Goal: Information Seeking & Learning: Learn about a topic

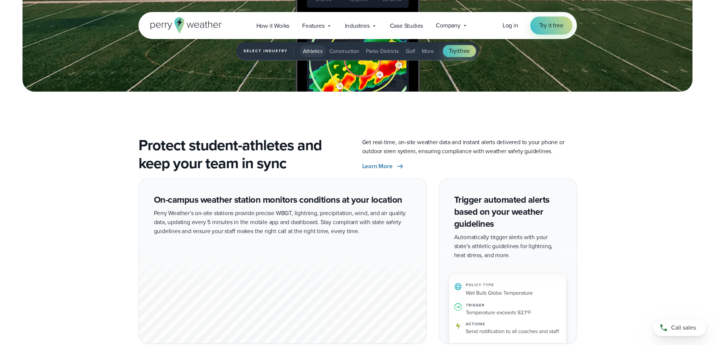
scroll to position [1238, 0]
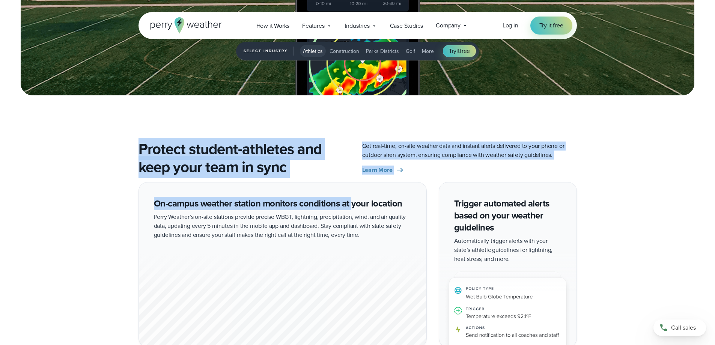
drag, startPoint x: 117, startPoint y: 138, endPoint x: 430, endPoint y: 221, distance: 324.6
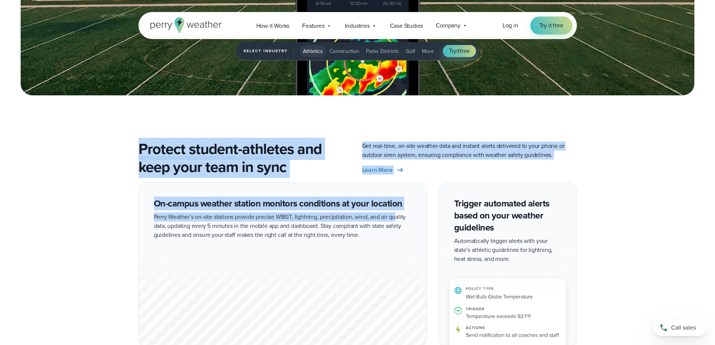
click at [620, 242] on div "On-campus weather station monitors conditions at your location Perry Weather’s …" at bounding box center [357, 349] width 540 height 335
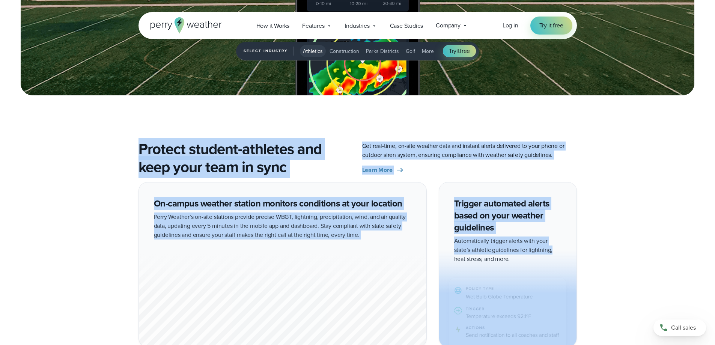
drag, startPoint x: 582, startPoint y: 245, endPoint x: 104, endPoint y: 138, distance: 489.7
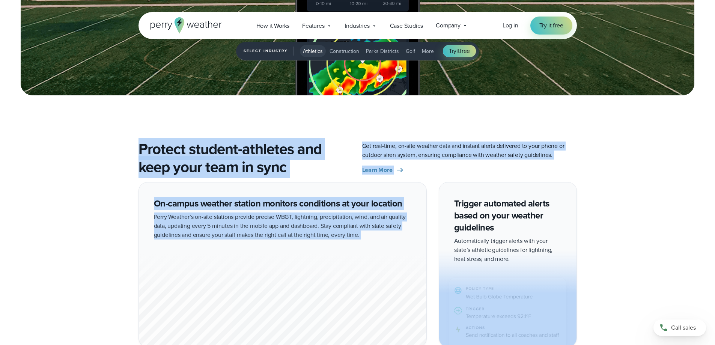
drag, startPoint x: 104, startPoint y: 138, endPoint x: 647, endPoint y: 273, distance: 559.9
click at [647, 273] on div "On-campus weather station monitors conditions at your location Perry Weather’s …" at bounding box center [357, 349] width 715 height 335
drag, startPoint x: 647, startPoint y: 273, endPoint x: 101, endPoint y: 144, distance: 561.8
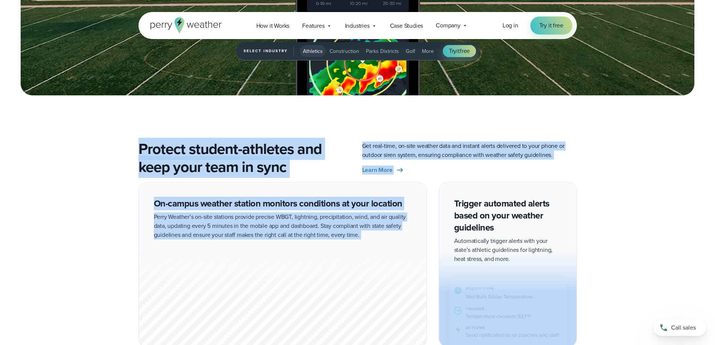
click at [101, 144] on div "Protect student-athletes and keep your team in sync Get real-time, on-site weat…" at bounding box center [357, 158] width 540 height 36
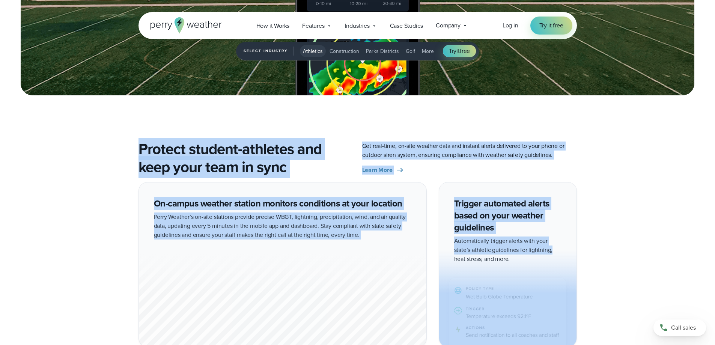
drag, startPoint x: 101, startPoint y: 144, endPoint x: 588, endPoint y: 256, distance: 500.1
click at [588, 256] on div "On-campus weather station monitors conditions at your location Perry Weather’s …" at bounding box center [357, 349] width 540 height 335
drag, startPoint x: 600, startPoint y: 257, endPoint x: 158, endPoint y: 132, distance: 459.1
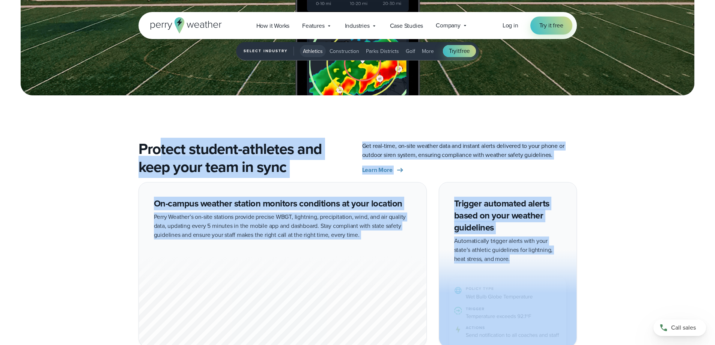
drag, startPoint x: 395, startPoint y: 172, endPoint x: 640, endPoint y: 257, distance: 259.2
click at [640, 257] on div "On-campus weather station monitors conditions at your location Perry Weather’s …" at bounding box center [357, 349] width 715 height 335
drag, startPoint x: 640, startPoint y: 257, endPoint x: 105, endPoint y: 129, distance: 550.3
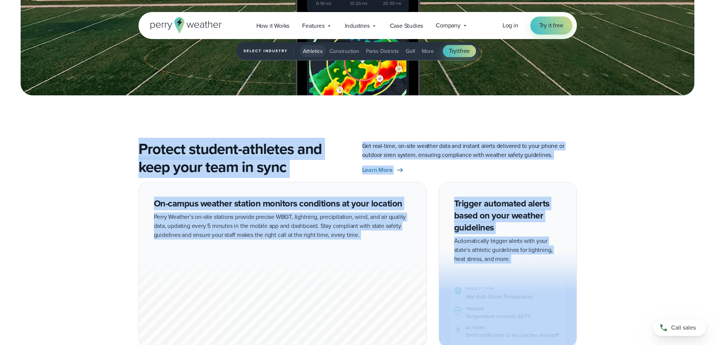
drag, startPoint x: 105, startPoint y: 129, endPoint x: 627, endPoint y: 256, distance: 536.9
click at [627, 256] on div "On-campus weather station monitors conditions at your location Perry Weather’s …" at bounding box center [357, 349] width 540 height 335
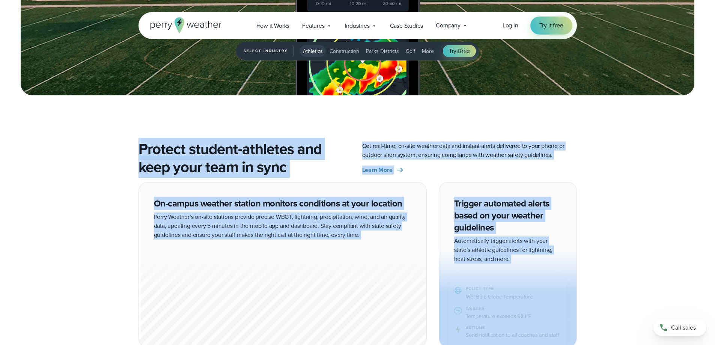
drag, startPoint x: 627, startPoint y: 256, endPoint x: 119, endPoint y: 137, distance: 521.0
drag, startPoint x: 179, startPoint y: 146, endPoint x: 651, endPoint y: 257, distance: 485.2
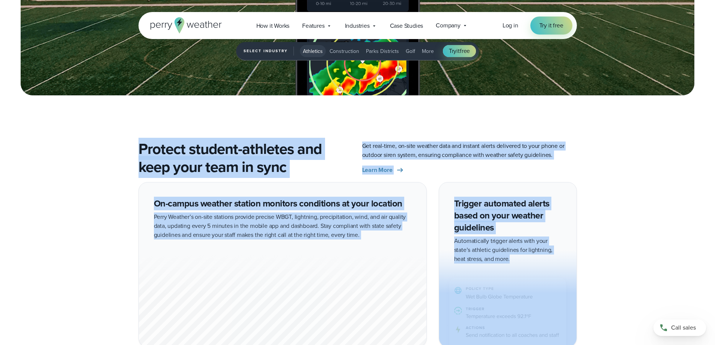
click at [652, 257] on div "On-campus weather station monitors conditions at your location Perry Weather’s …" at bounding box center [357, 349] width 715 height 335
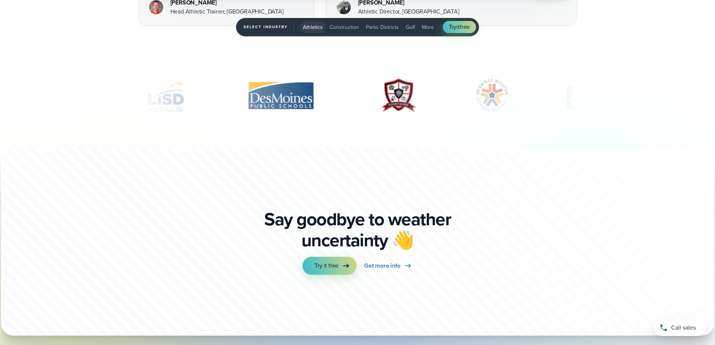
scroll to position [2251, 0]
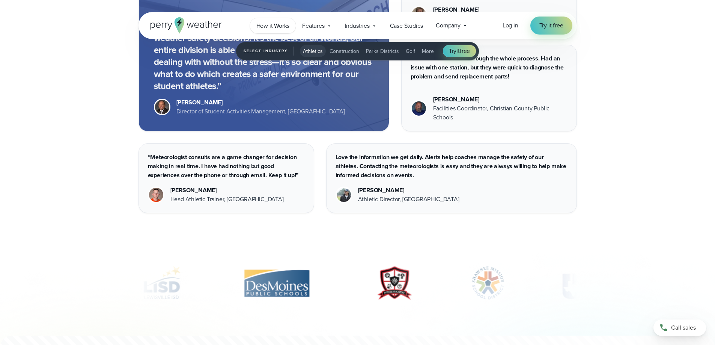
click at [269, 25] on span "How it Works" at bounding box center [272, 25] width 33 height 9
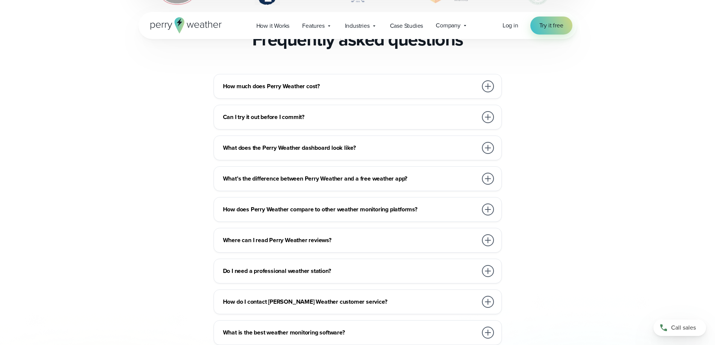
scroll to position [1613, 0]
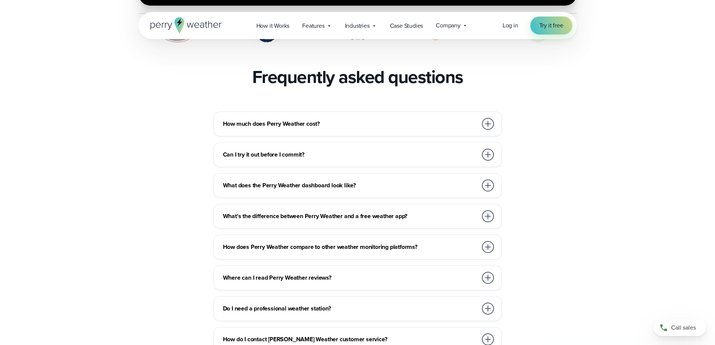
click at [294, 116] on div "How much does Perry Weather cost?" at bounding box center [359, 123] width 272 height 15
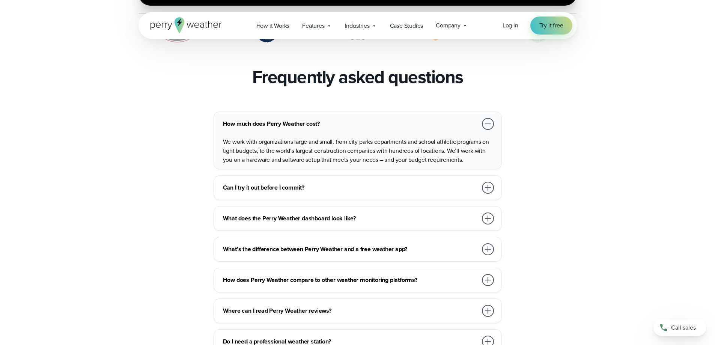
click at [266, 214] on h3 "What does the Perry Weather dashboard look like?" at bounding box center [350, 218] width 254 height 9
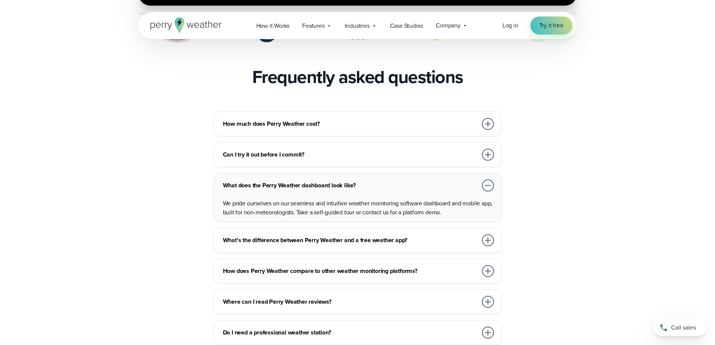
click at [226, 236] on h3 "What’s the difference between Perry Weather and a free weather app?" at bounding box center [350, 240] width 254 height 9
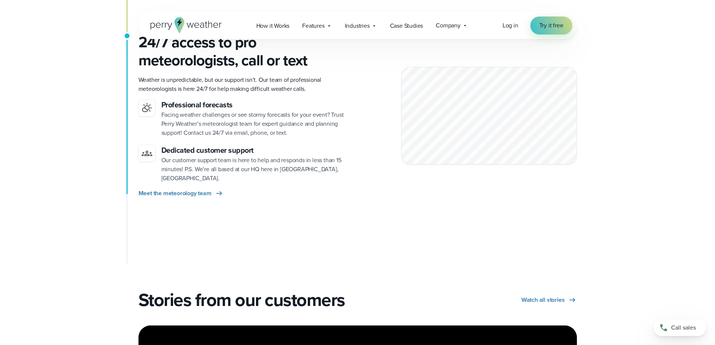
scroll to position [863, 0]
